Goal: Register for event/course

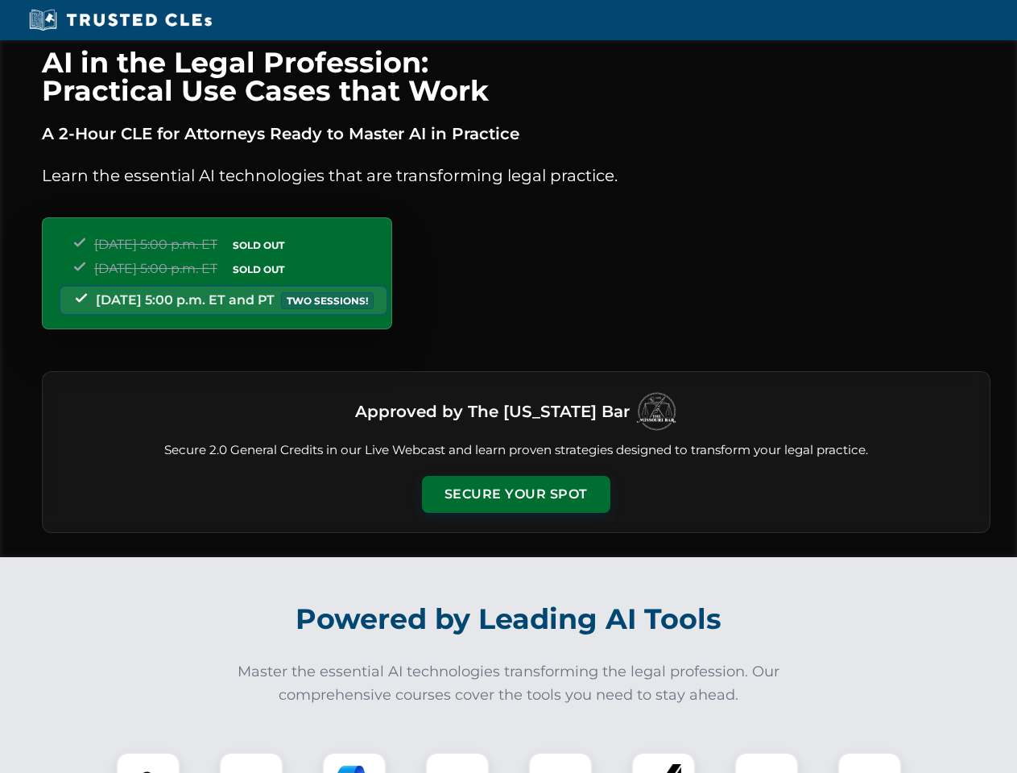
click at [516, 495] on button "Secure Your Spot" at bounding box center [516, 494] width 189 height 37
click at [148, 763] on img at bounding box center [148, 784] width 47 height 47
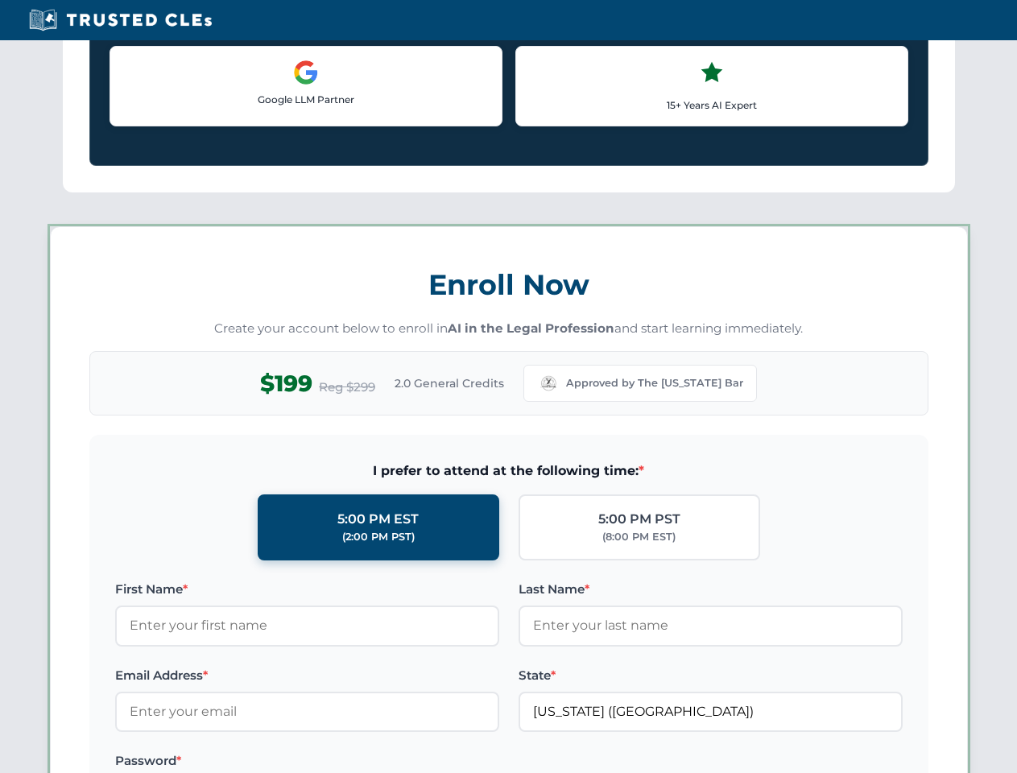
click at [354, 763] on label "Password *" at bounding box center [307, 761] width 384 height 19
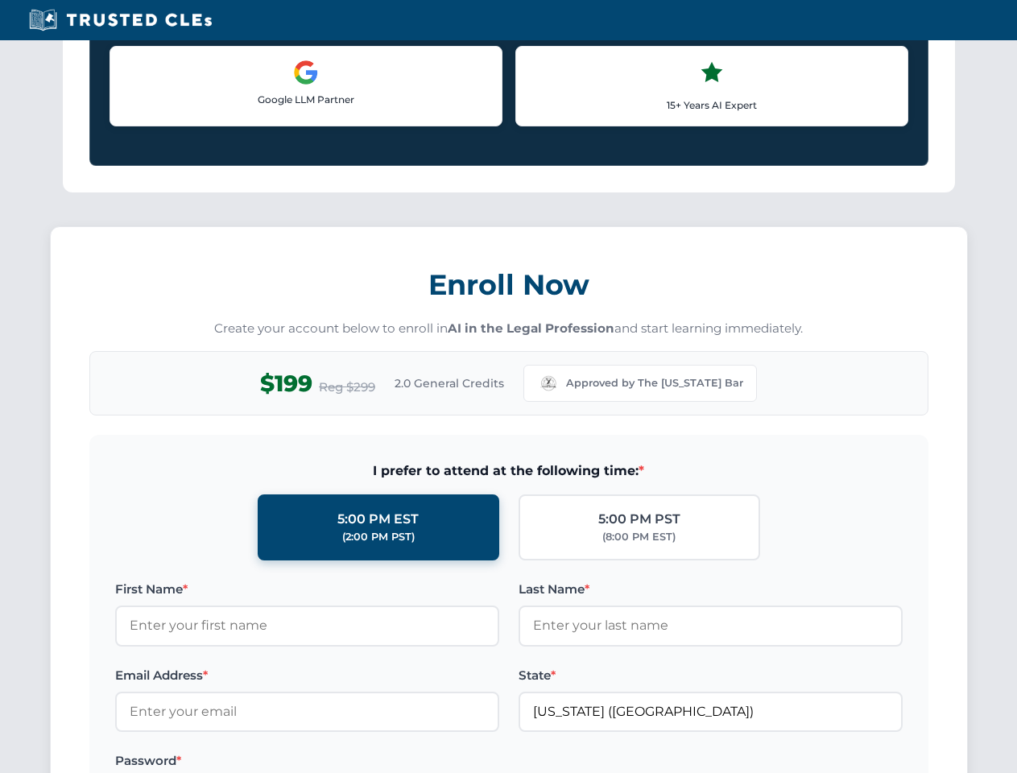
scroll to position [1581, 0]
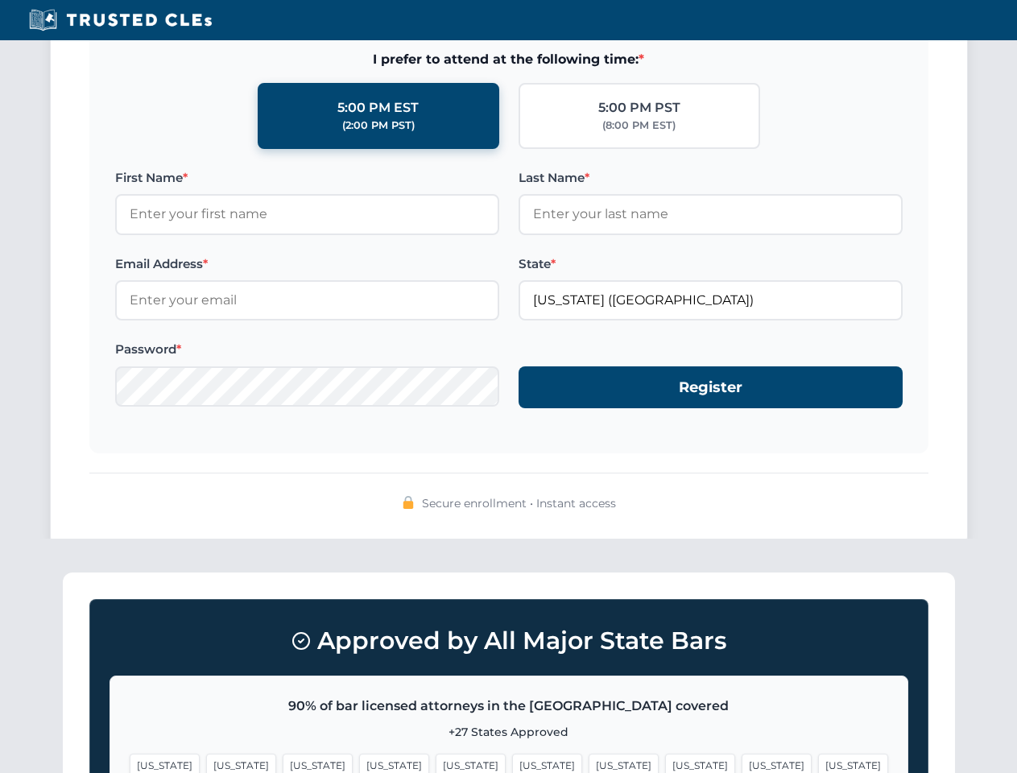
click at [742, 763] on span "[US_STATE]" at bounding box center [777, 765] width 70 height 23
